Goal: Task Accomplishment & Management: Use online tool/utility

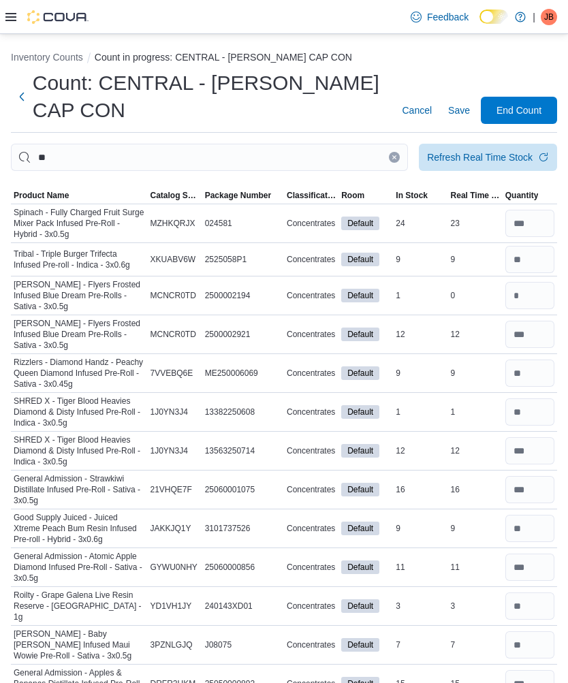
click at [452, 97] on span "Save" at bounding box center [459, 110] width 22 height 27
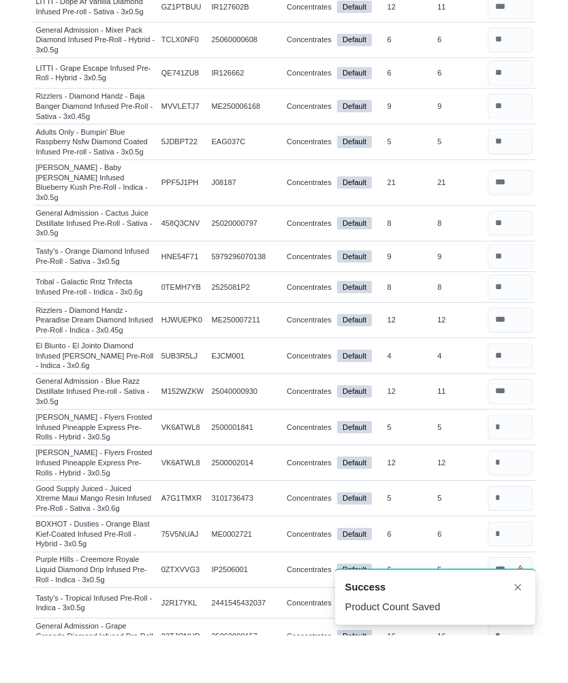
scroll to position [1956, 0]
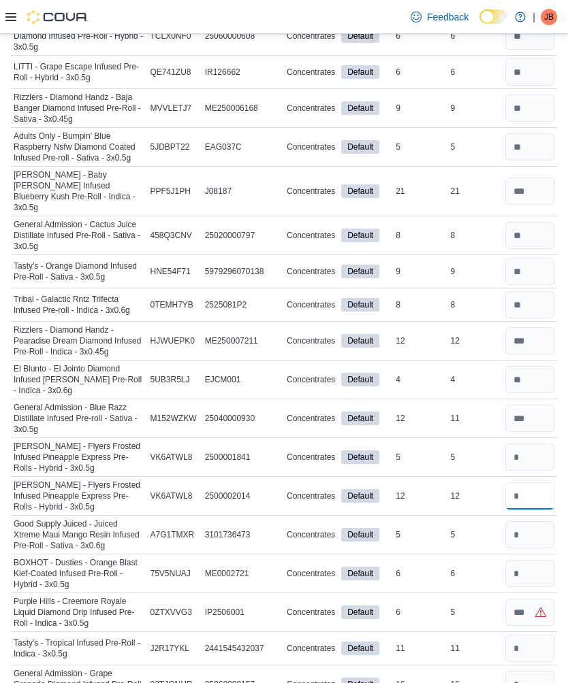
click at [532, 482] on input "number" at bounding box center [529, 495] width 49 height 27
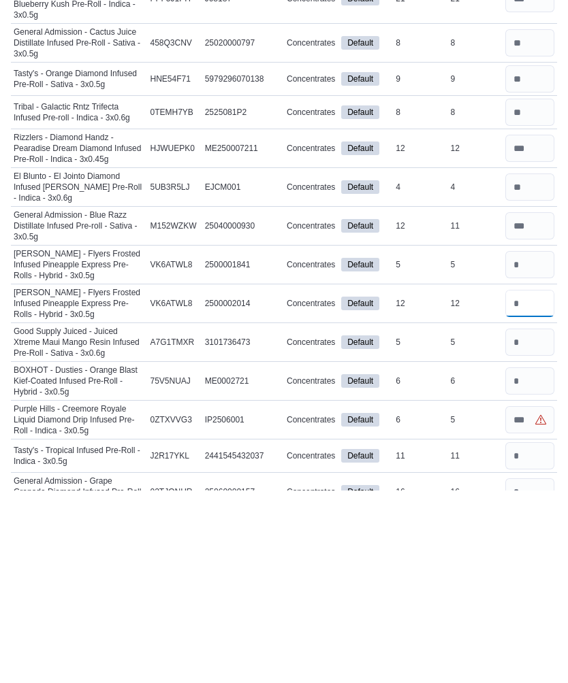
type input "**"
click at [530, 444] on input "number" at bounding box center [529, 457] width 49 height 27
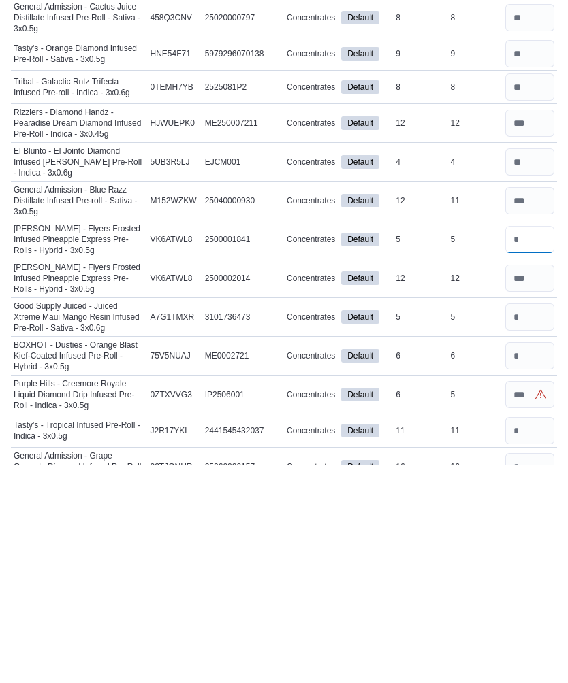
type input "*"
click at [526, 521] on input "number" at bounding box center [529, 534] width 49 height 27
type input "*"
click at [531, 560] on input "number" at bounding box center [529, 573] width 49 height 27
type input "*"
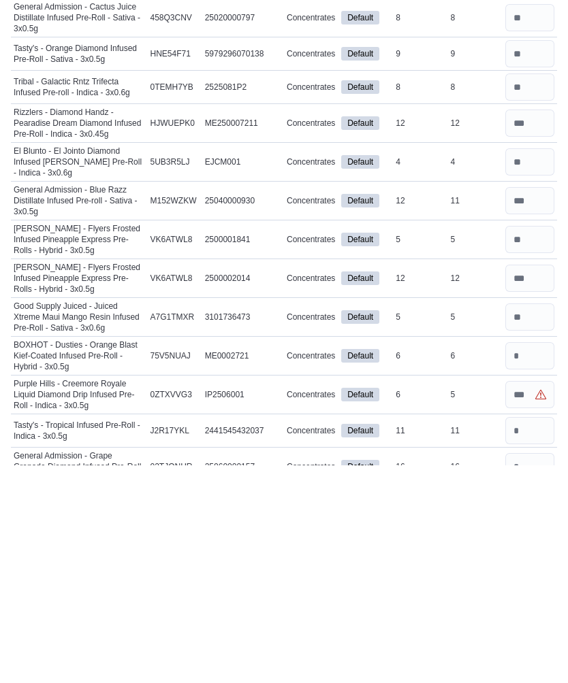
click at [528, 599] on input "number" at bounding box center [529, 612] width 49 height 27
type input "*"
click at [544, 635] on input "number" at bounding box center [529, 648] width 49 height 27
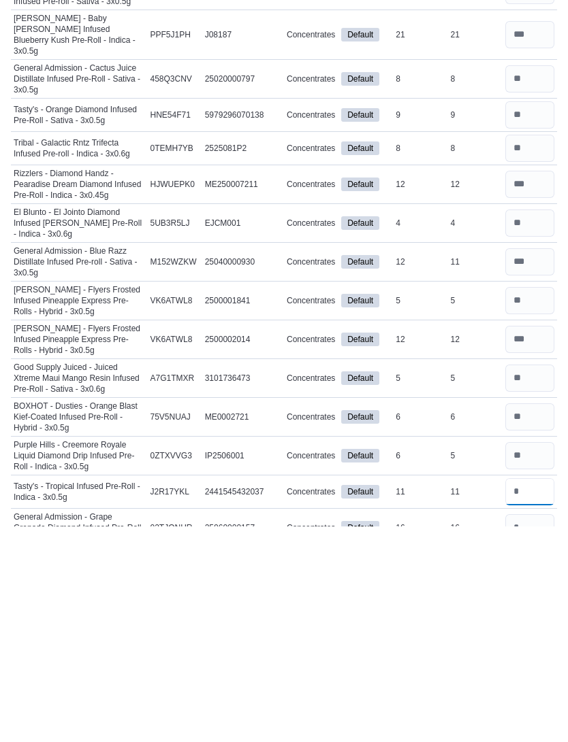
scroll to position [1900, 0]
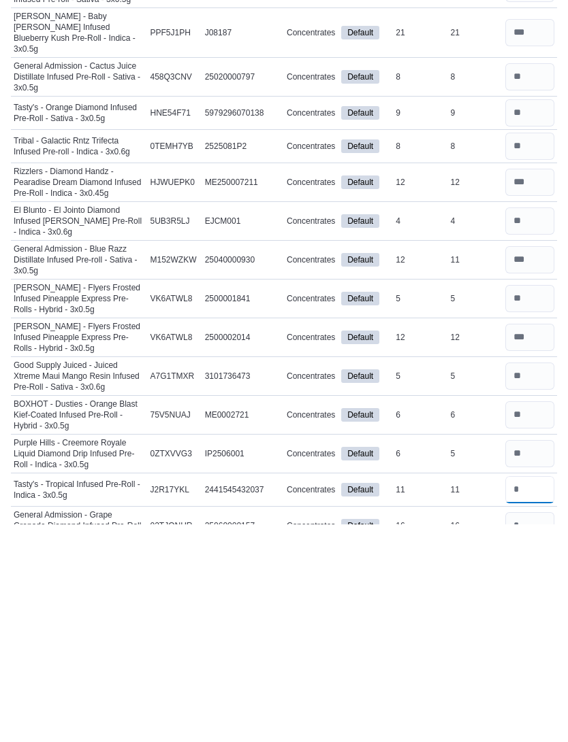
type input "**"
click at [536, 730] on input "number" at bounding box center [529, 743] width 49 height 27
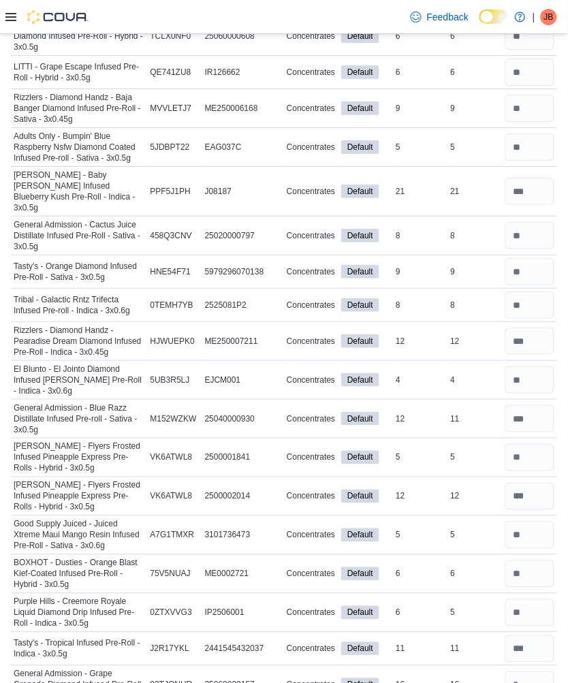
scroll to position [1899, 0]
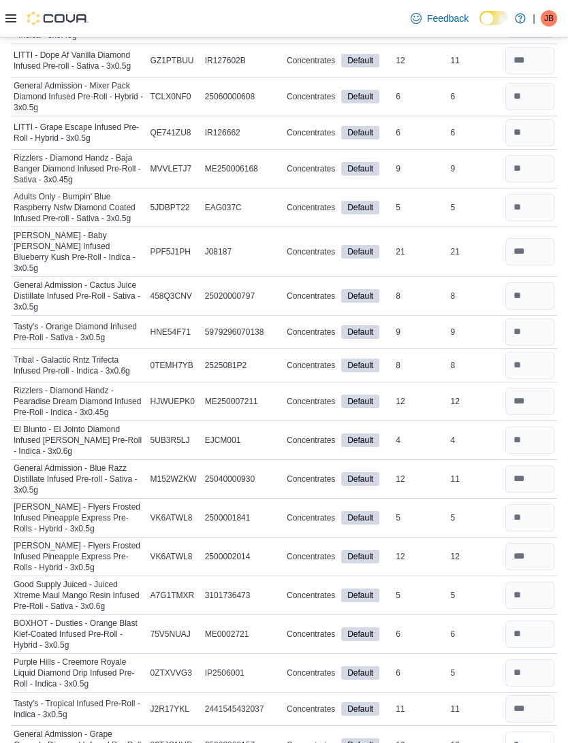
click at [539, 732] on input "number" at bounding box center [529, 745] width 49 height 27
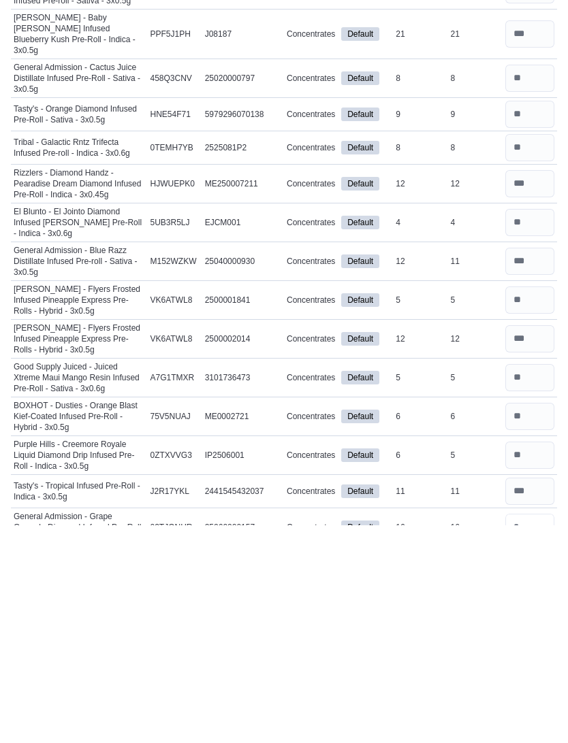
type input "**"
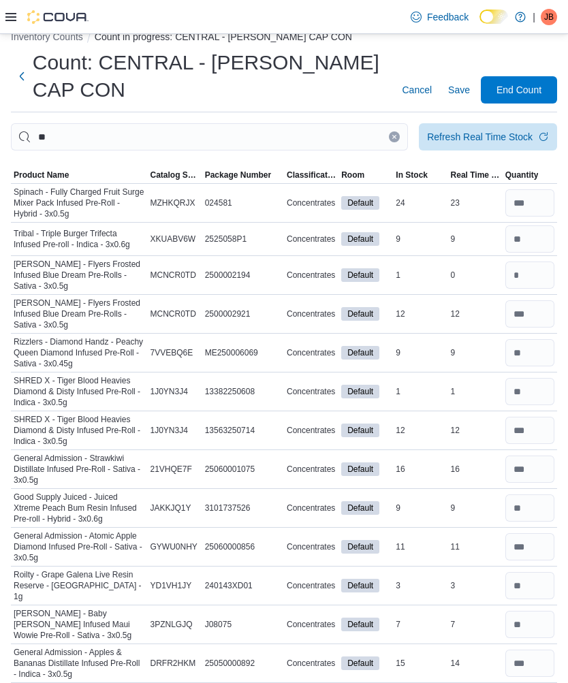
scroll to position [0, 0]
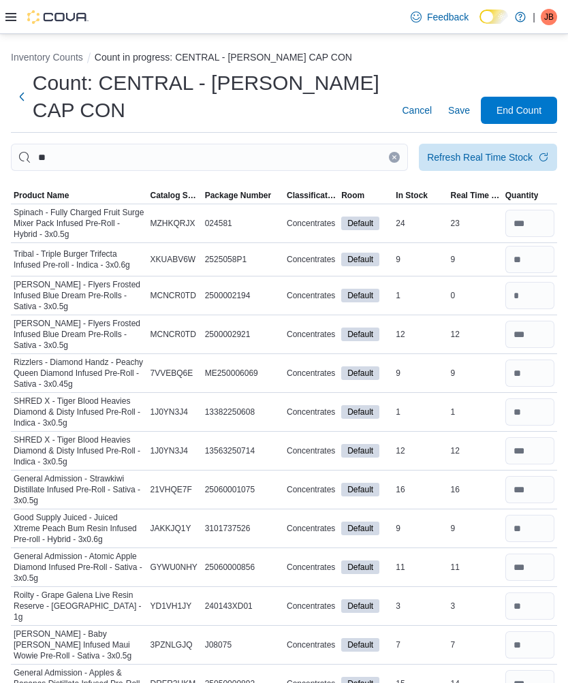
type input "*"
click at [453, 103] on span "Save" at bounding box center [459, 110] width 22 height 14
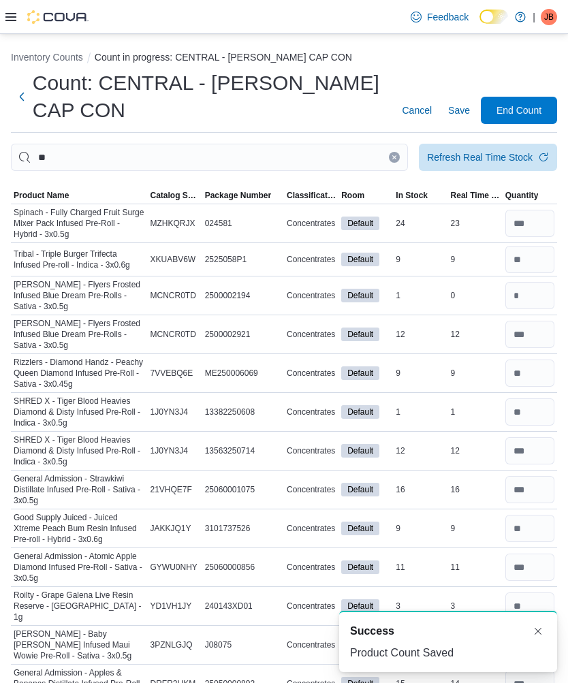
click at [391, 152] on button "Clear input" at bounding box center [394, 157] width 11 height 11
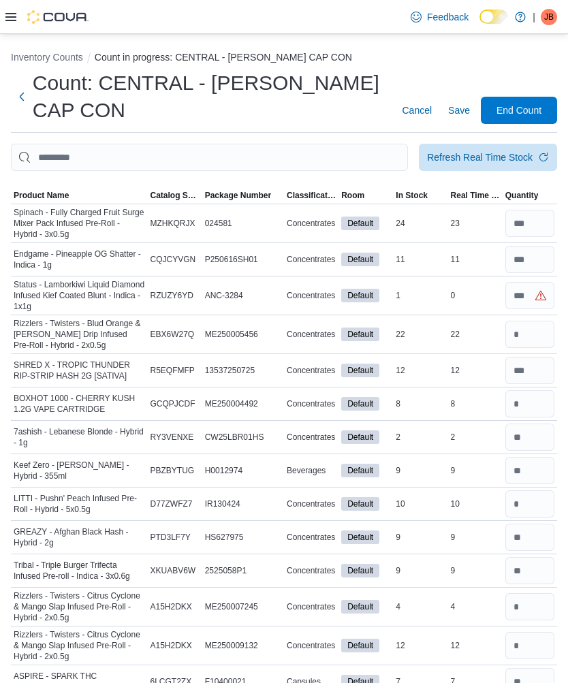
click at [525, 282] on input "number" at bounding box center [529, 295] width 49 height 27
type input "*"
click at [456, 103] on span "Save" at bounding box center [459, 110] width 22 height 14
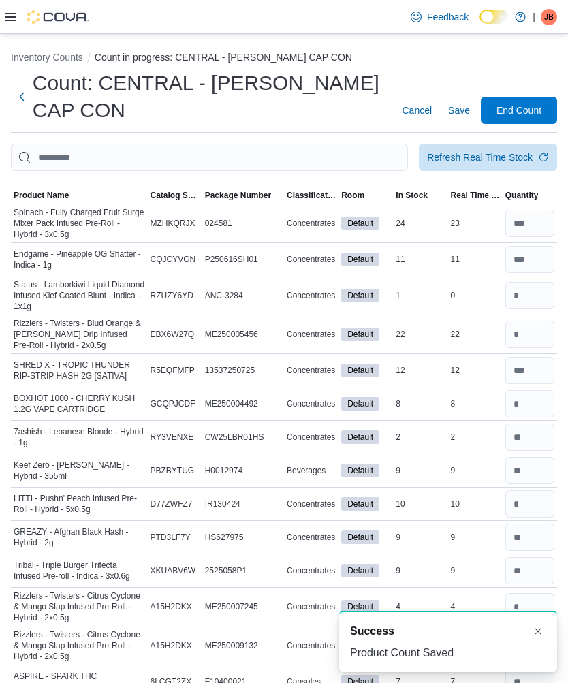
click at [22, 83] on button "Next" at bounding box center [22, 96] width 22 height 27
